Goal: Task Accomplishment & Management: Manage account settings

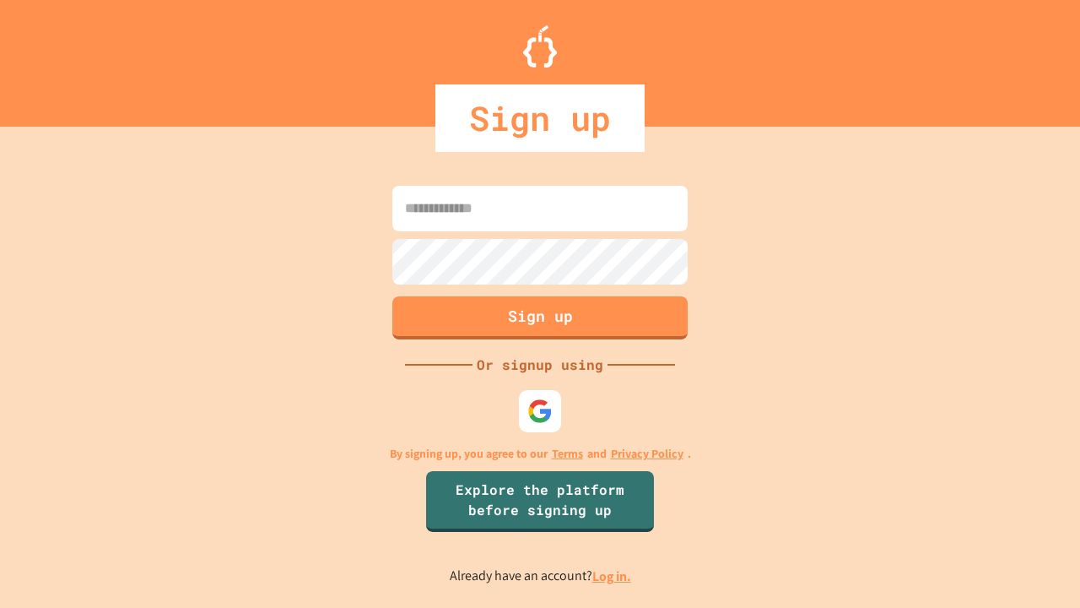
click at [613, 576] on link "Log in." at bounding box center [611, 576] width 39 height 18
